Goal: Find specific page/section

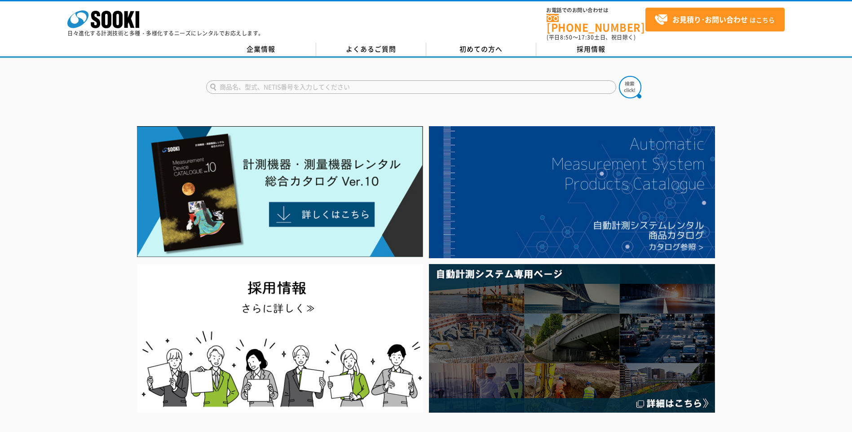
click at [251, 82] on input "text" at bounding box center [411, 86] width 410 height 13
click at [619, 76] on button at bounding box center [630, 87] width 22 height 22
click at [270, 80] on input "おしらせますた" at bounding box center [411, 86] width 410 height 13
type input "お"
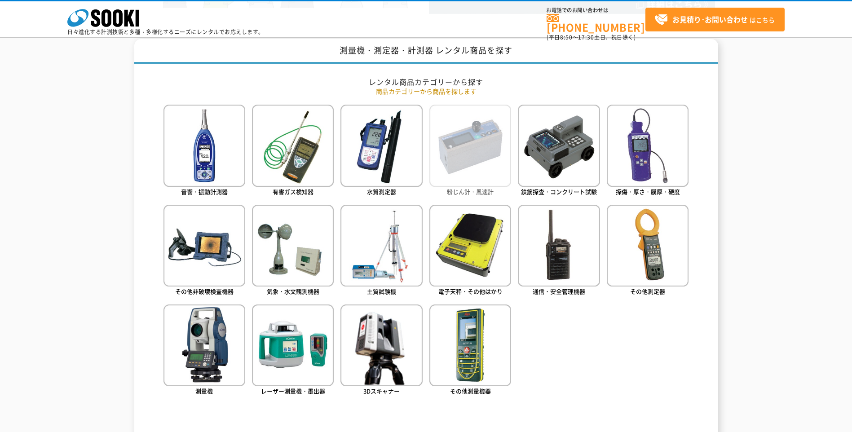
scroll to position [359, 0]
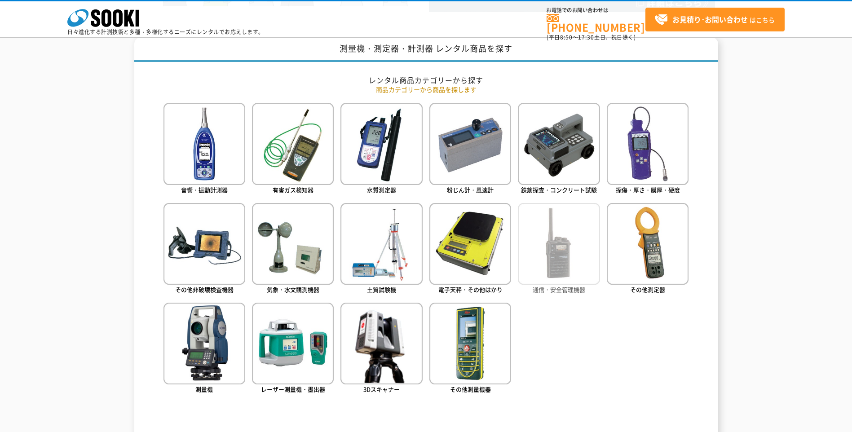
type input "商品名、型式、NETIS番号を入力してください"
click at [560, 240] on img at bounding box center [559, 244] width 82 height 82
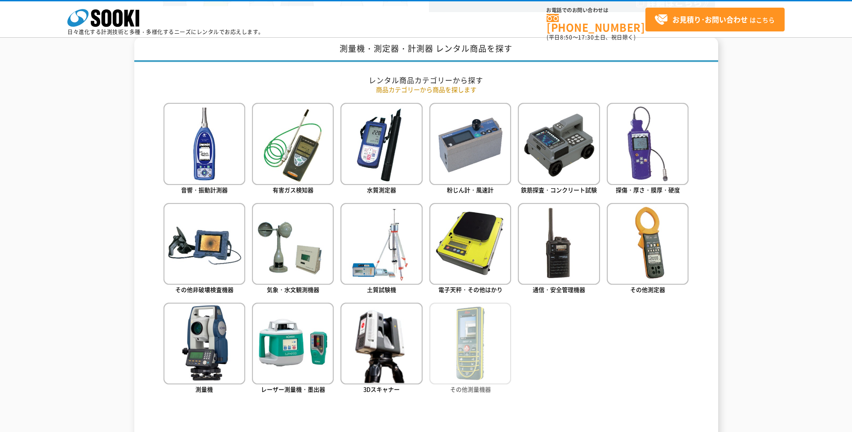
click at [459, 326] on img at bounding box center [470, 344] width 82 height 82
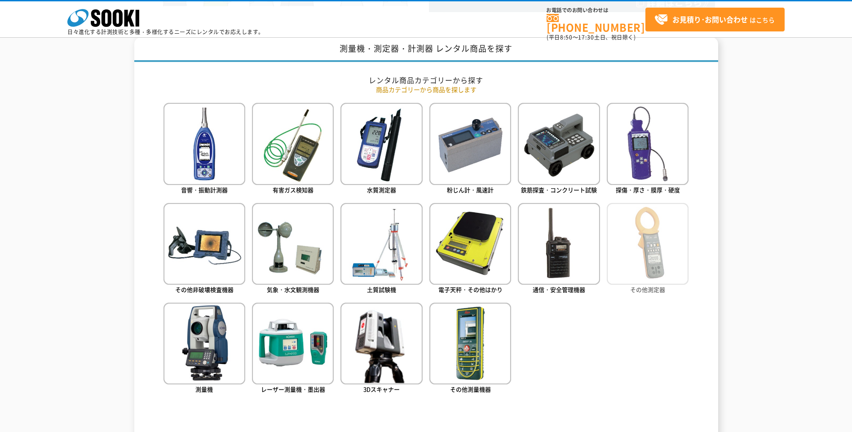
click at [643, 251] on img at bounding box center [648, 244] width 82 height 82
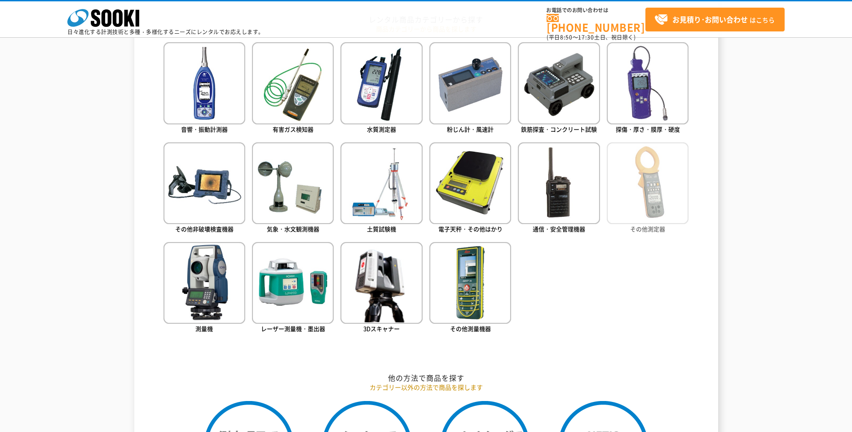
scroll to position [404, 0]
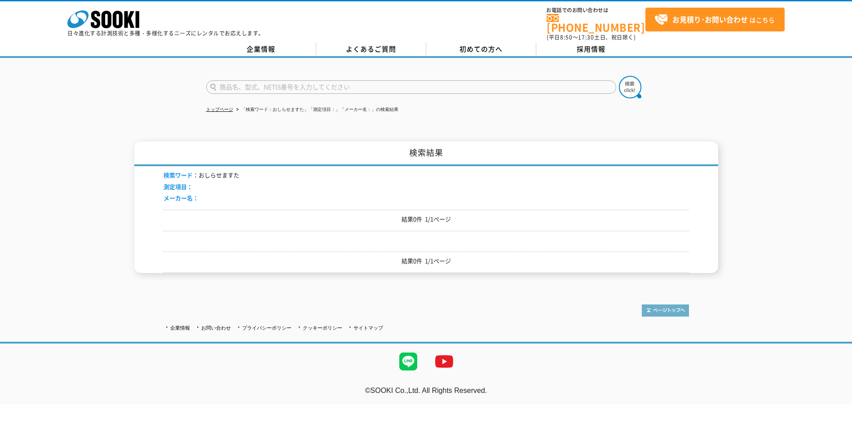
click at [663, 305] on img at bounding box center [665, 310] width 47 height 12
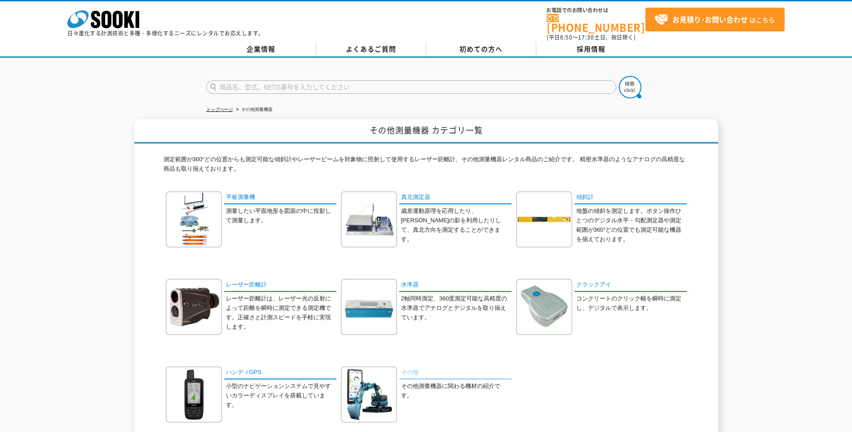
click at [405, 366] on link "その他" at bounding box center [455, 372] width 112 height 13
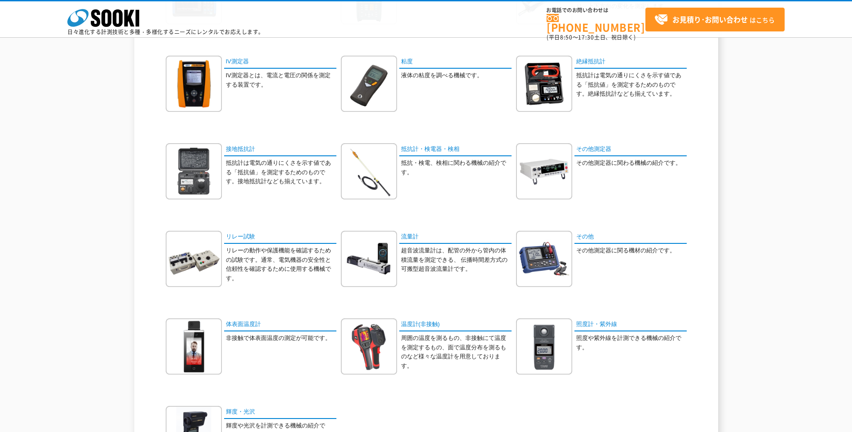
scroll to position [314, 0]
